Goal: Navigation & Orientation: Understand site structure

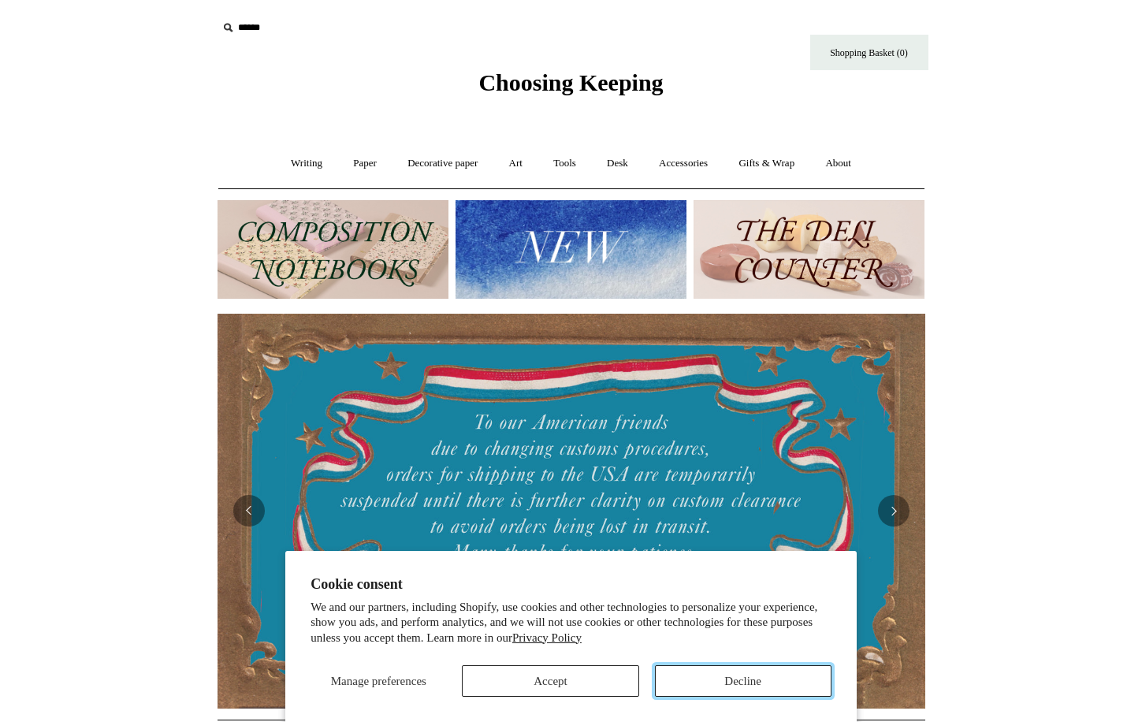
click at [758, 677] on button "Decline" at bounding box center [743, 681] width 177 height 32
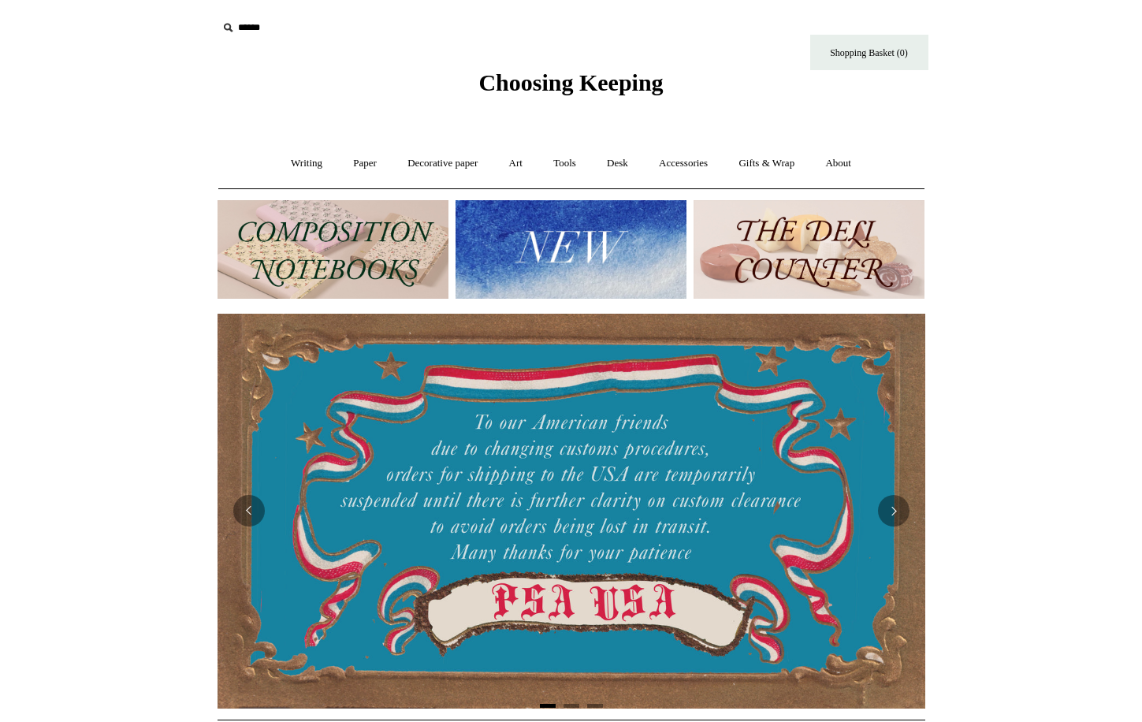
click at [382, 281] on img at bounding box center [333, 249] width 231 height 99
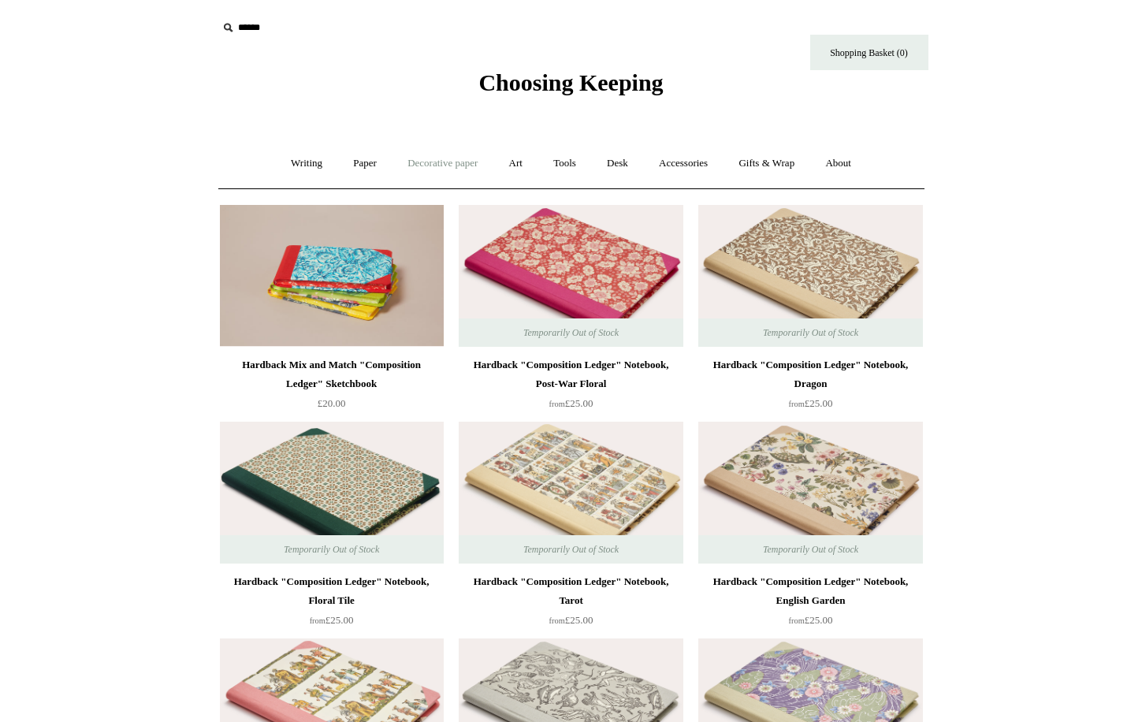
click at [437, 160] on link "Decorative paper +" at bounding box center [442, 164] width 99 height 42
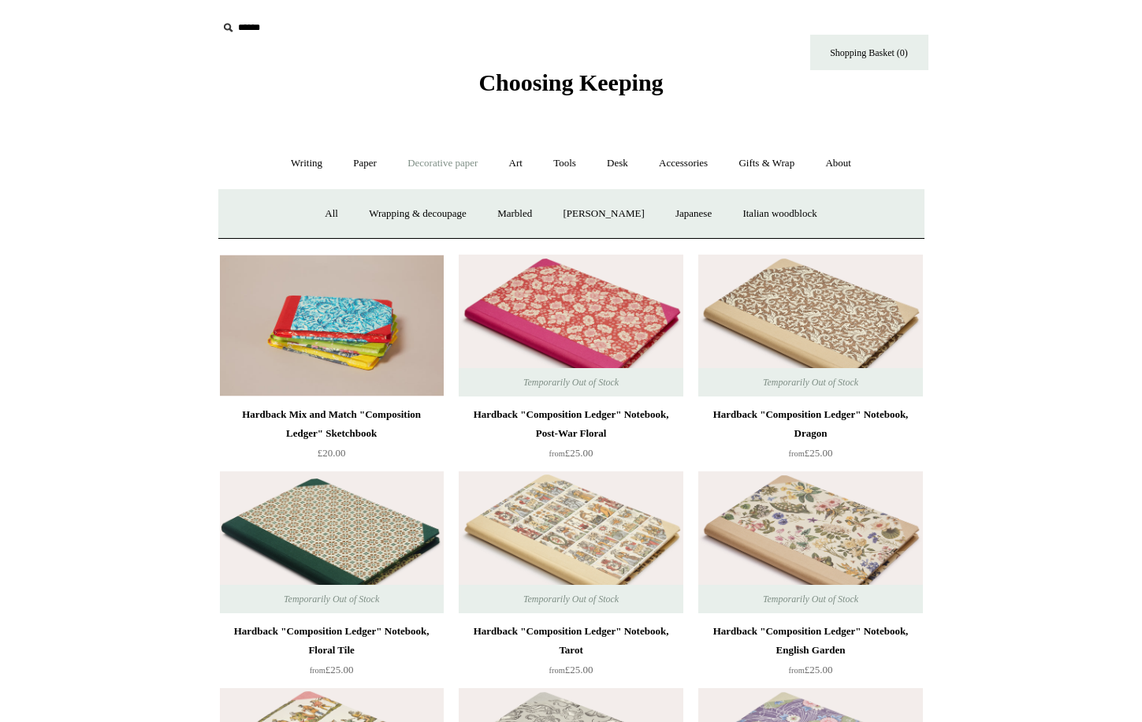
click at [571, 79] on span "Choosing Keeping" at bounding box center [571, 82] width 184 height 26
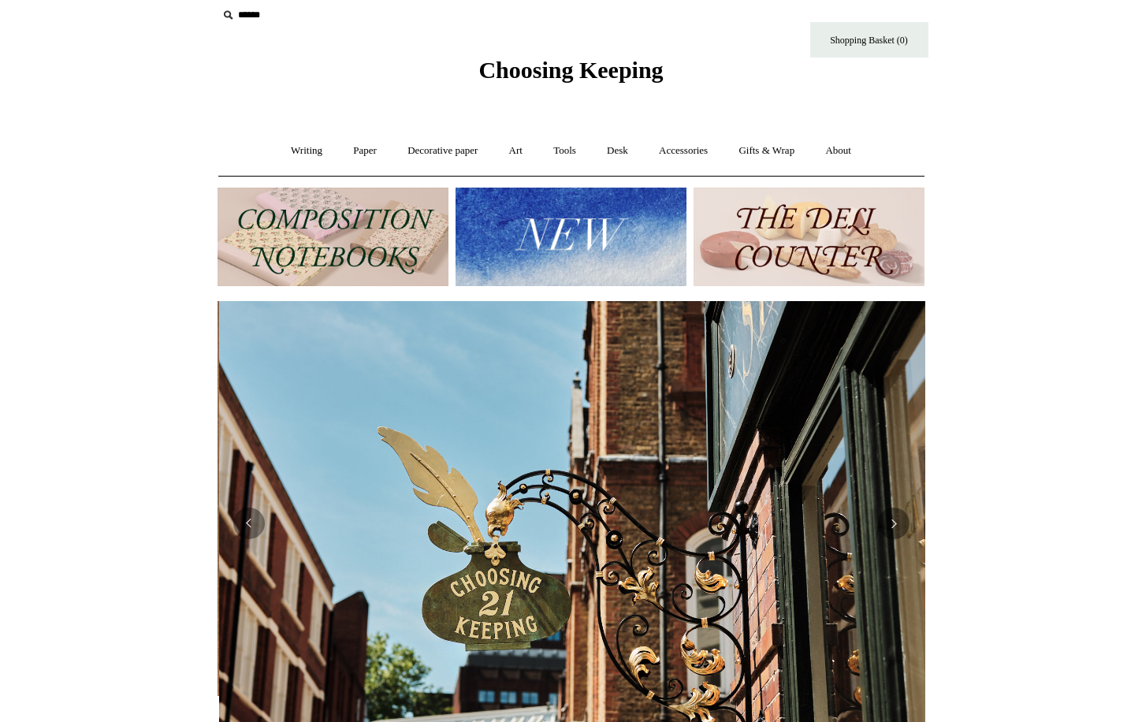
scroll to position [0, 708]
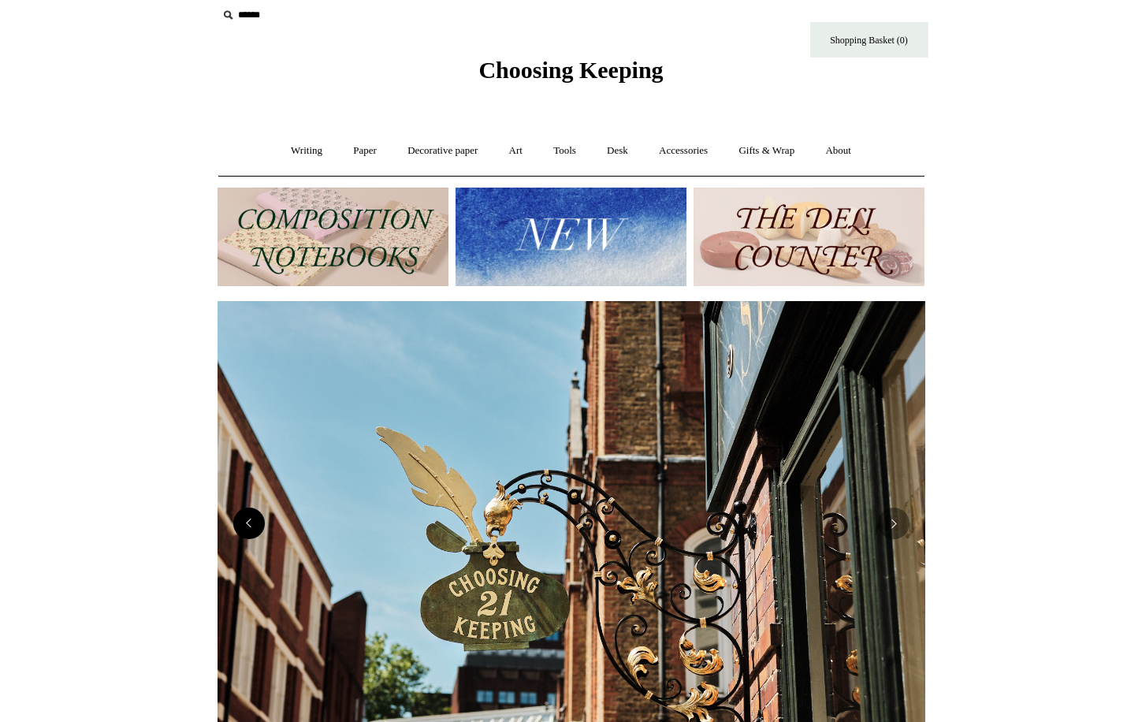
click at [247, 527] on button "Previous" at bounding box center [249, 524] width 32 height 32
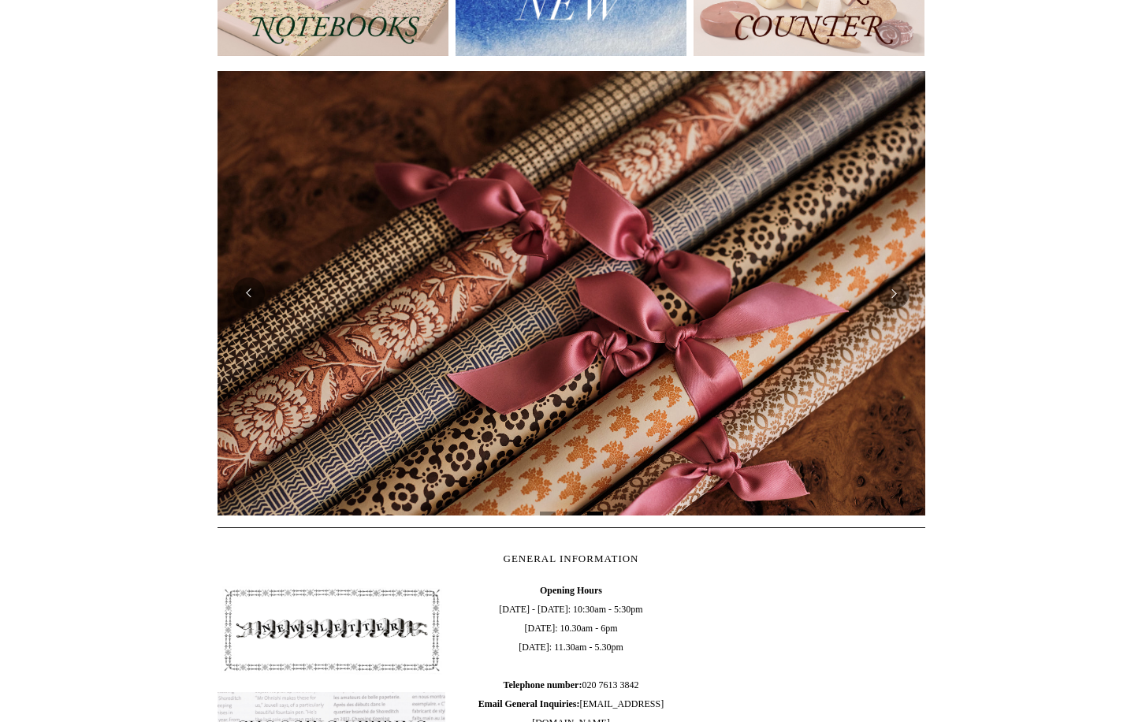
scroll to position [0, 0]
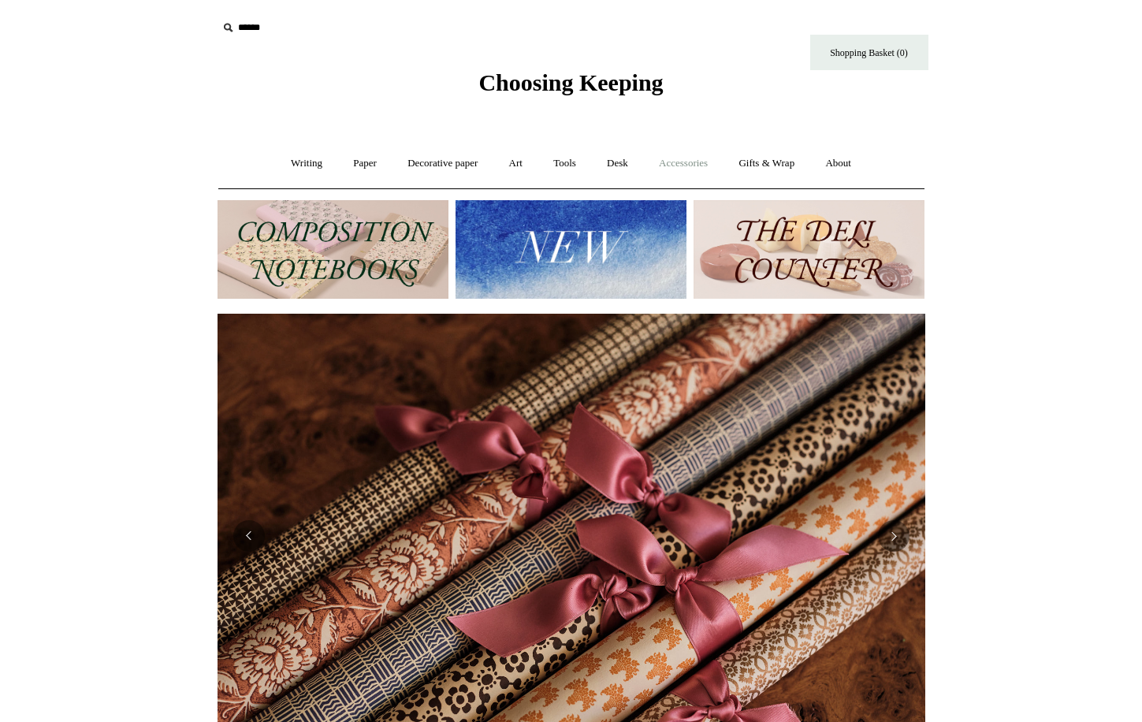
click at [695, 170] on link "Accessories +" at bounding box center [683, 164] width 77 height 42
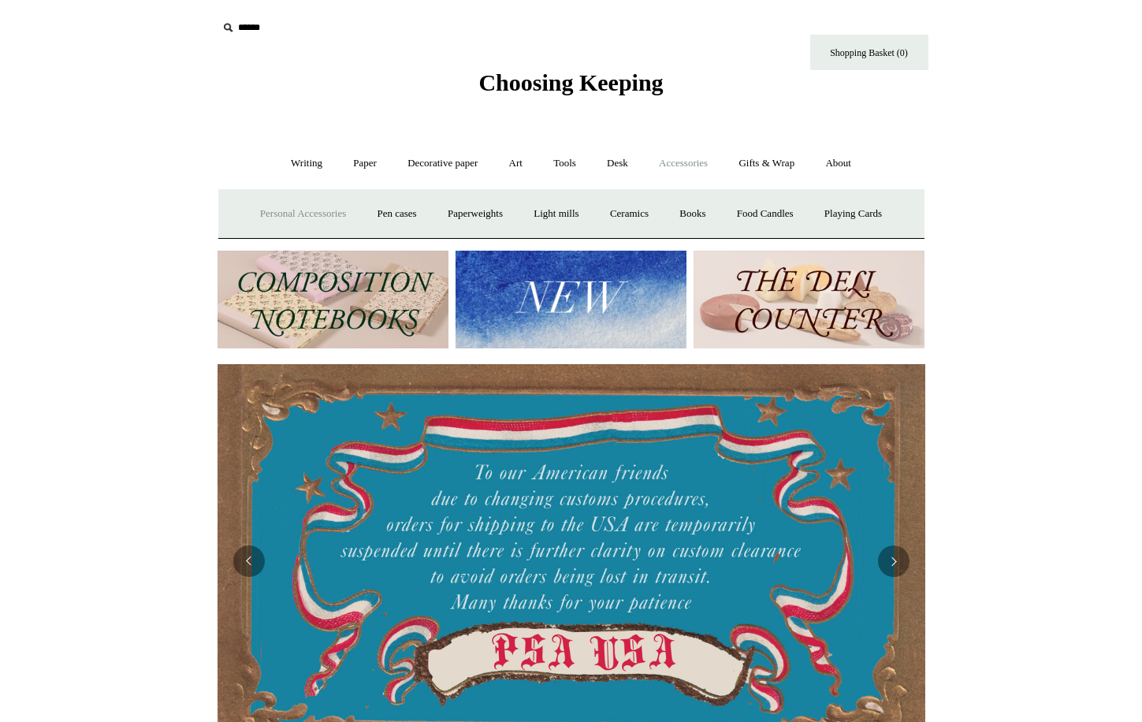
click at [322, 214] on link "Personal Accessories +" at bounding box center [303, 214] width 114 height 42
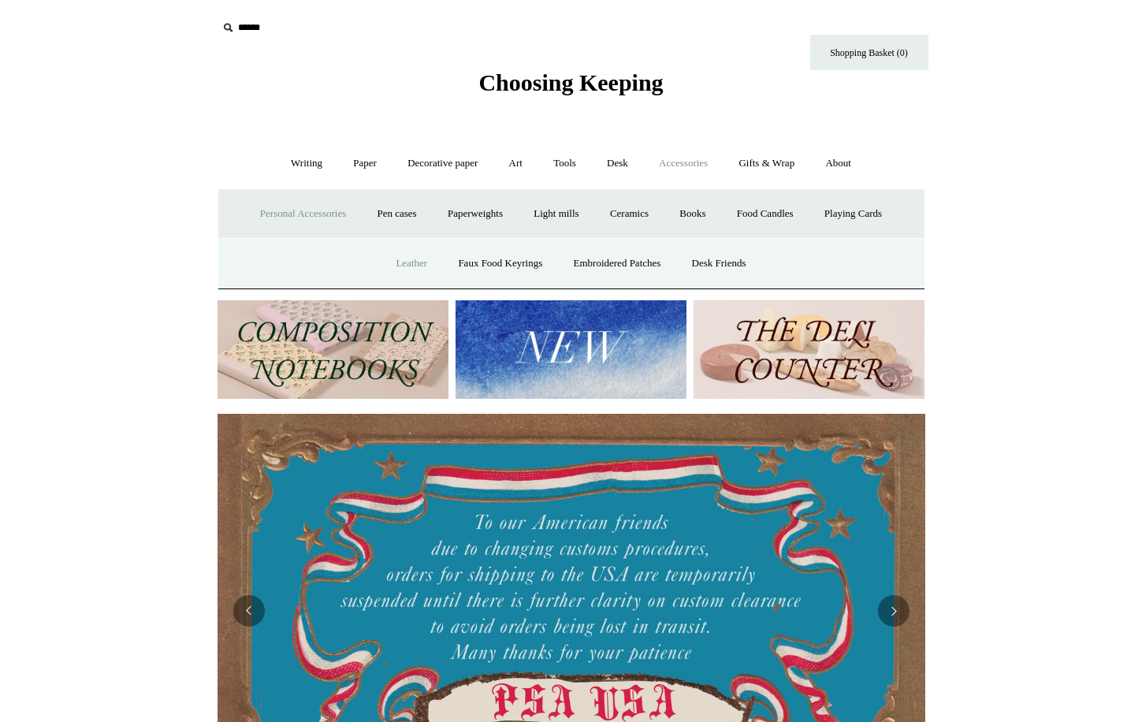
click at [405, 265] on link "Leather" at bounding box center [412, 264] width 60 height 42
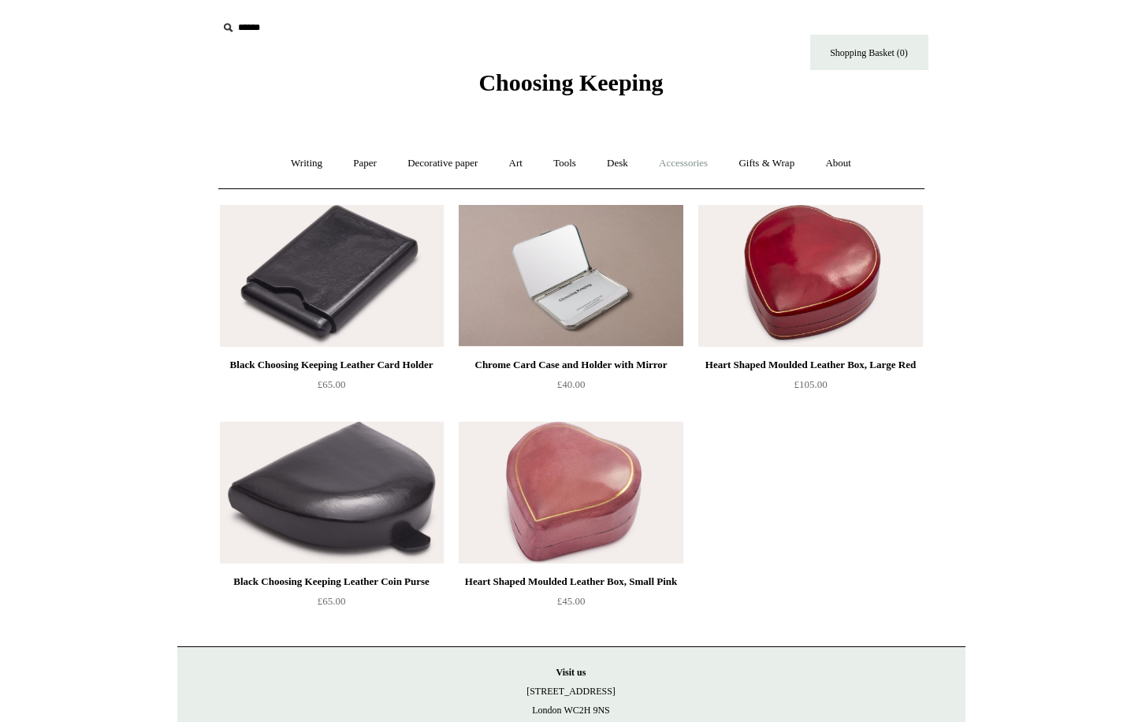
click at [696, 170] on link "Accessories +" at bounding box center [683, 164] width 77 height 42
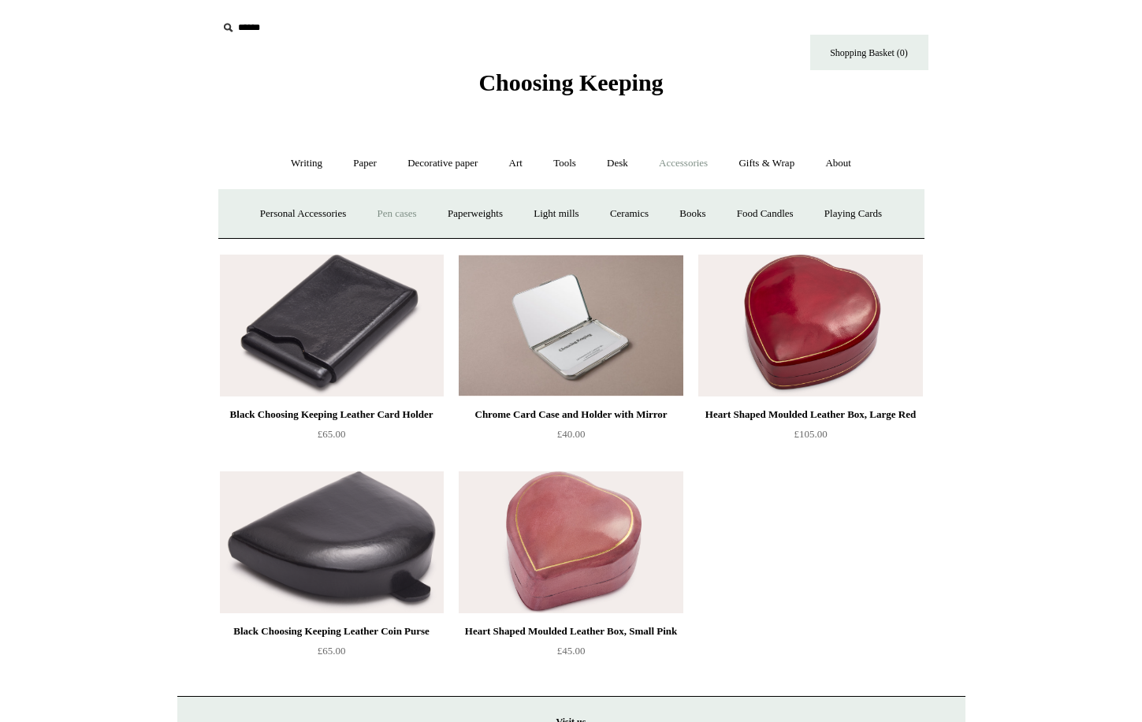
click at [398, 219] on link "Pen cases" at bounding box center [397, 214] width 68 height 42
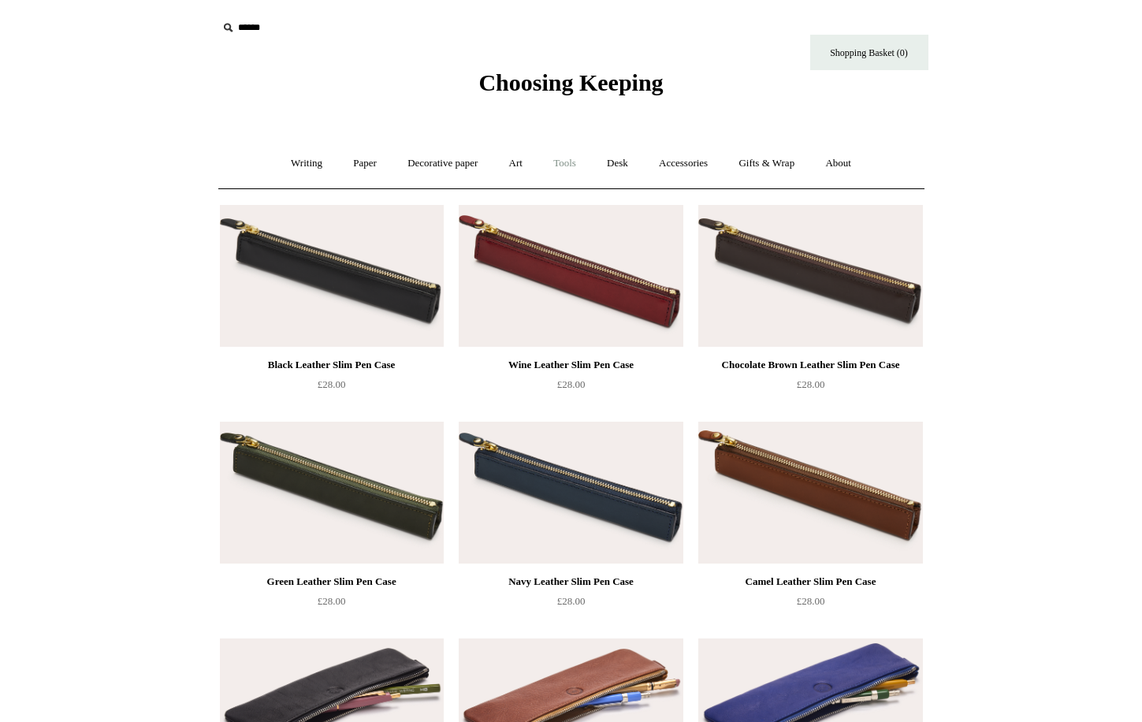
click at [561, 159] on link "Tools +" at bounding box center [564, 164] width 51 height 42
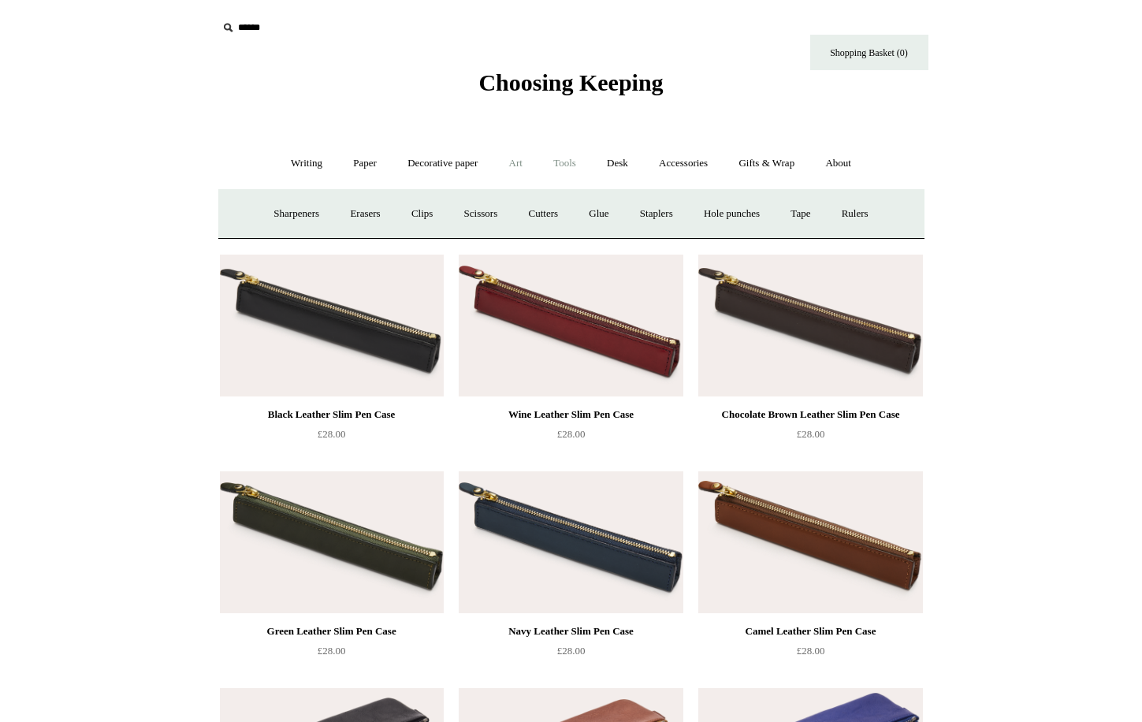
click at [504, 160] on link "Art +" at bounding box center [516, 164] width 42 height 42
click at [354, 155] on link "Paper +" at bounding box center [365, 164] width 52 height 42
click at [329, 209] on link "Notebooks +" at bounding box center [351, 214] width 73 height 42
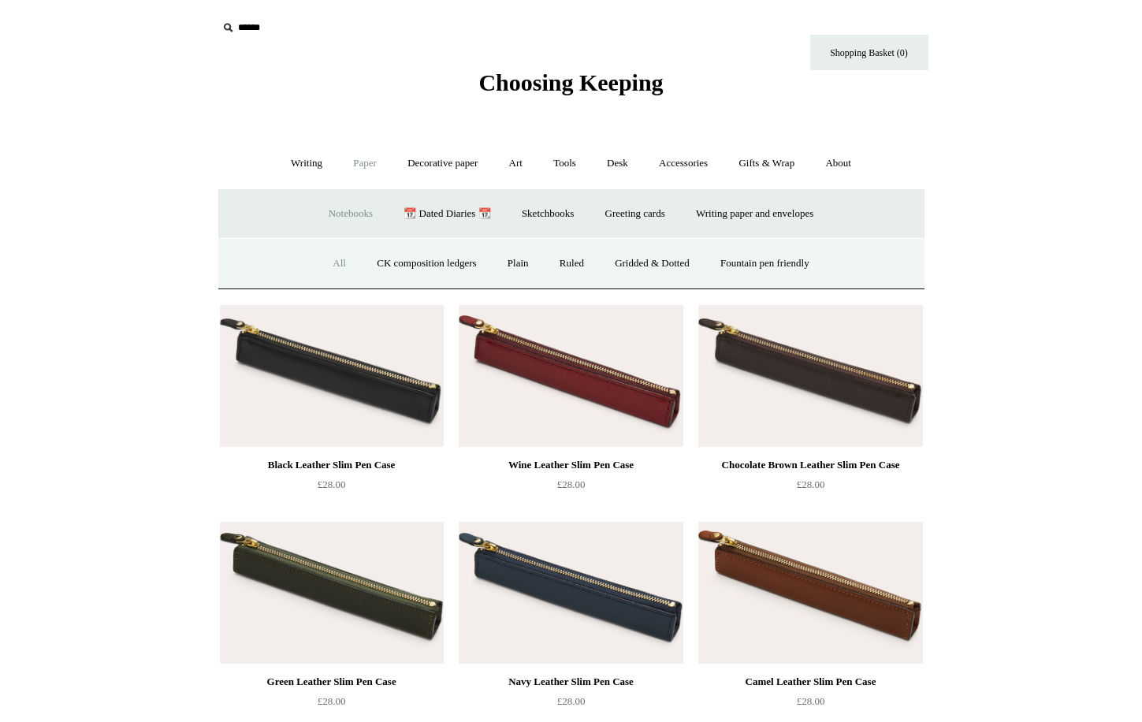
click at [329, 263] on link "All" at bounding box center [340, 264] width 42 height 42
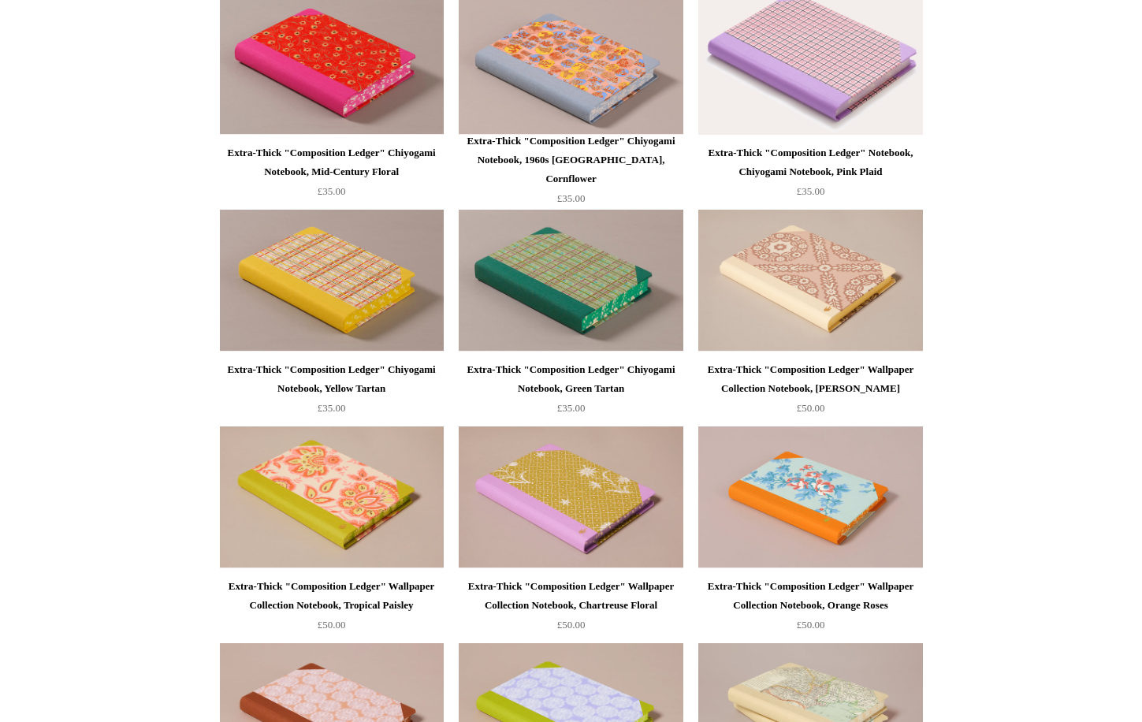
scroll to position [1307, 0]
